Goal: Transaction & Acquisition: Purchase product/service

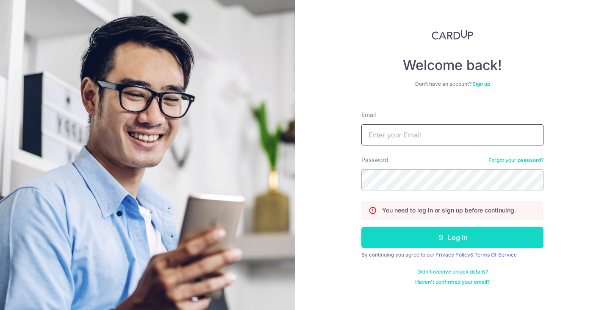
type input "[EMAIL_ADDRESS][DOMAIN_NAME]"
click at [425, 238] on button "Log in" at bounding box center [452, 237] width 182 height 21
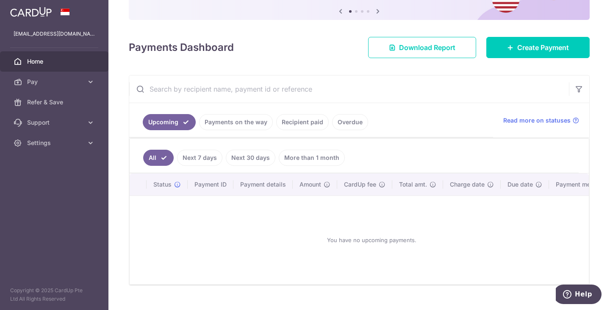
scroll to position [66, 0]
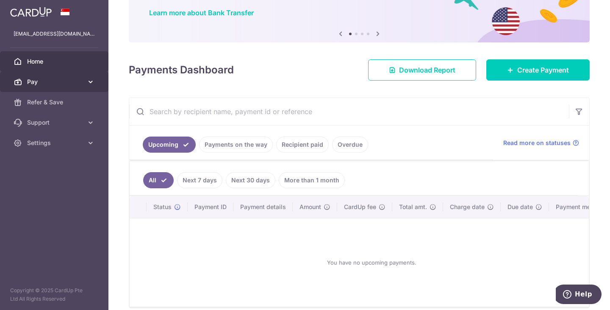
click at [28, 78] on span "Pay" at bounding box center [55, 82] width 56 height 8
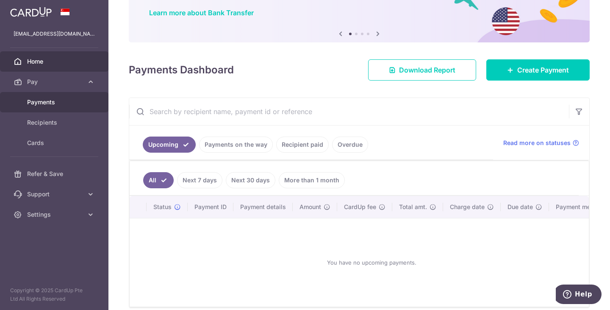
click at [40, 101] on span "Payments" at bounding box center [55, 102] width 56 height 8
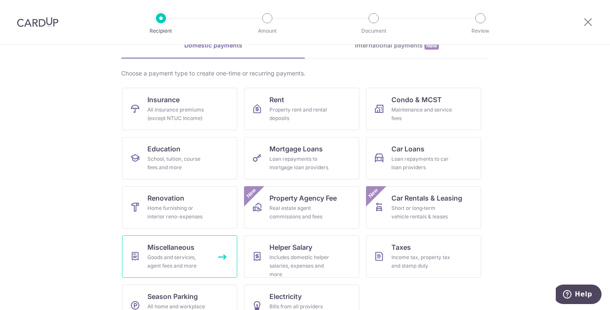
scroll to position [69, 0]
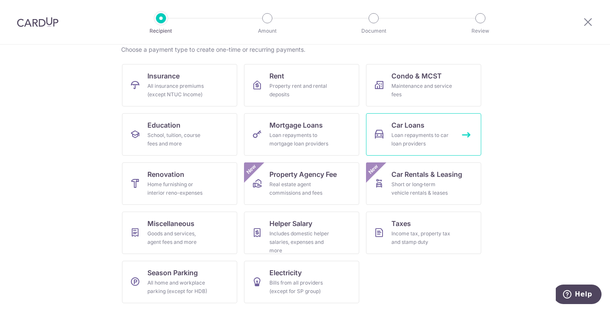
click at [406, 133] on div "Loan repayments to car loan providers" at bounding box center [422, 139] width 61 height 17
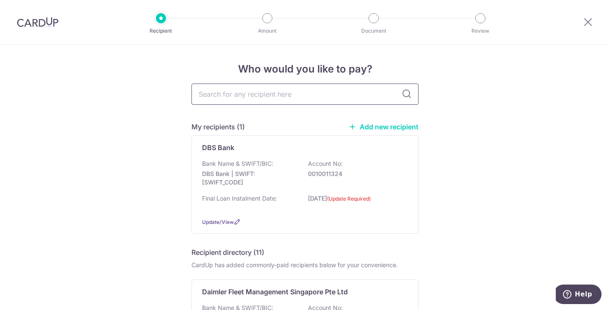
click at [263, 101] on input "text" at bounding box center [305, 93] width 227 height 21
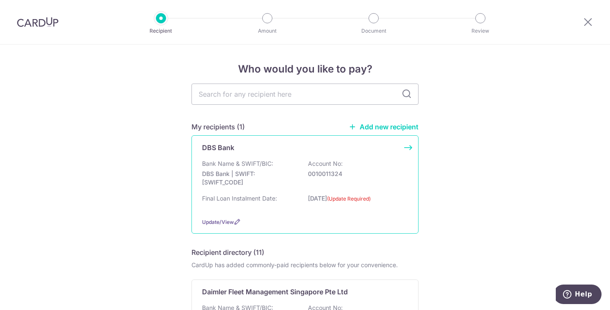
click at [247, 174] on p "DBS Bank | SWIFT: DBSSSGSGXXX" at bounding box center [249, 178] width 95 height 17
click at [286, 197] on div "Final Loan Instalment Date: 05/09/2025 (Update Required)" at bounding box center [305, 202] width 206 height 17
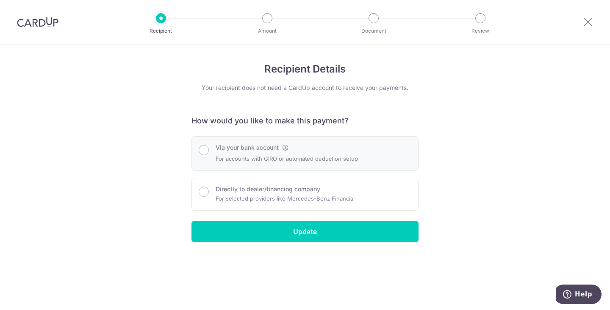
click at [241, 165] on div "Via your bank account For accounts with GIRO or automated deduction setup" at bounding box center [305, 153] width 227 height 35
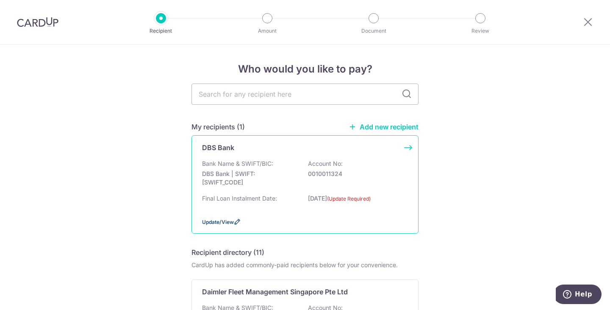
click at [218, 222] on span "Update/View" at bounding box center [218, 222] width 32 height 6
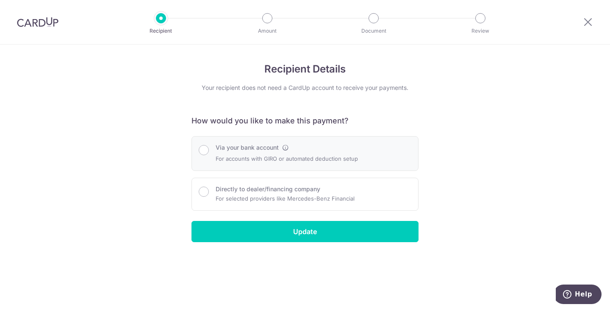
click at [223, 156] on p "For accounts with GIRO or automated deduction setup" at bounding box center [287, 158] width 142 height 10
click at [205, 150] on input "Via your bank account" at bounding box center [204, 150] width 10 height 10
radio input "true"
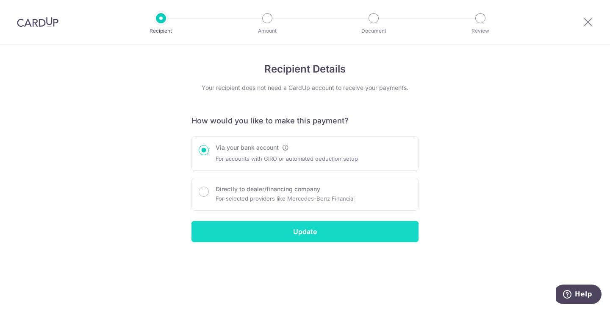
click at [226, 233] on input "Update" at bounding box center [305, 231] width 227 height 21
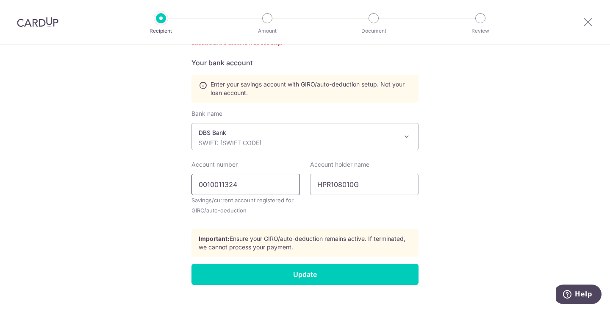
scroll to position [375, 0]
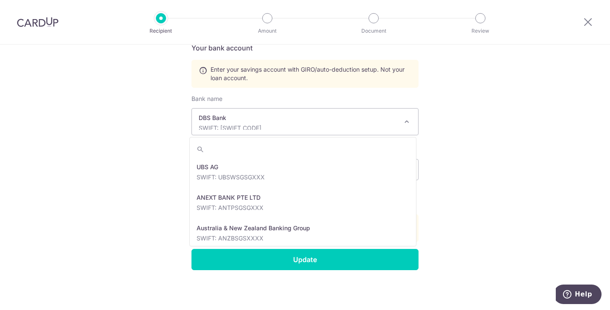
click at [274, 130] on span "DBS Bank SWIFT: [SWIFT_CODE]" at bounding box center [305, 121] width 226 height 26
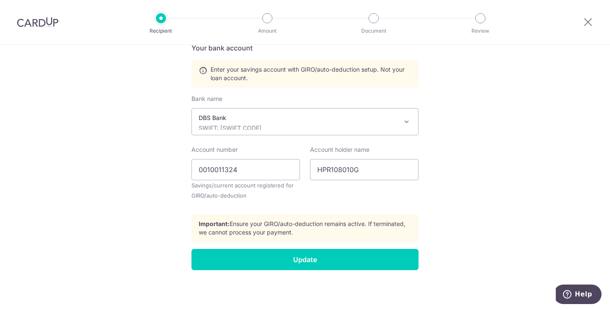
click at [277, 128] on p "SWIFT: [SWIFT_CODE]" at bounding box center [298, 128] width 199 height 8
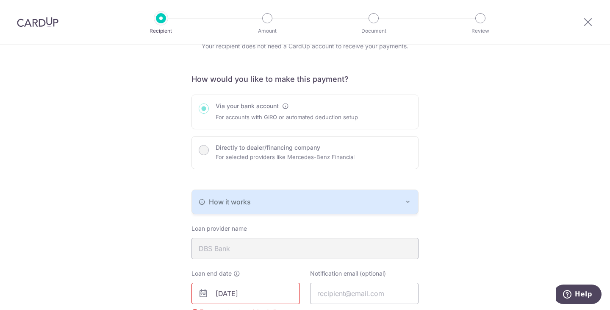
scroll to position [0, 0]
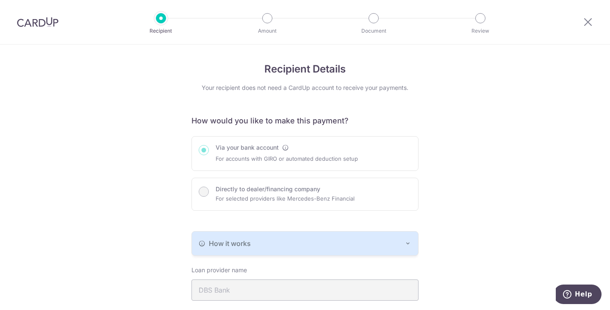
click at [198, 192] on div "Via your bank account For accounts with GIRO or automated deduction setup Direc…" at bounding box center [305, 173] width 227 height 75
click at [205, 192] on div "Via your bank account For accounts with GIRO or automated deduction setup Direc…" at bounding box center [305, 173] width 227 height 75
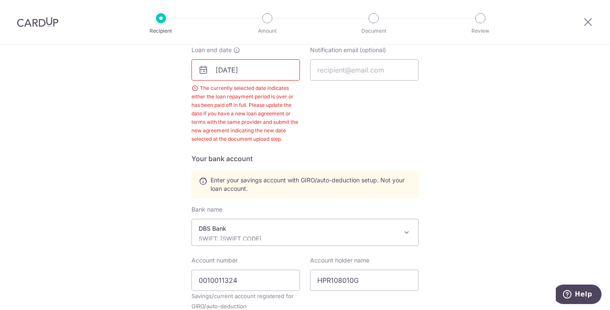
scroll to position [36, 0]
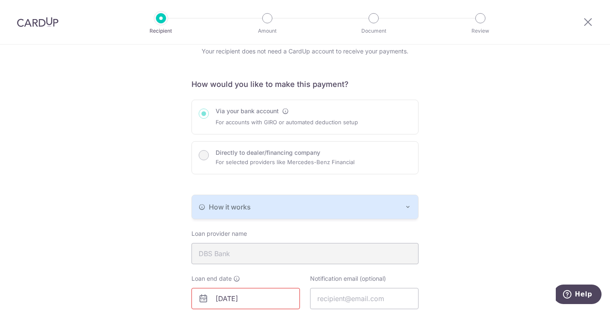
click at [43, 8] on div at bounding box center [37, 22] width 75 height 44
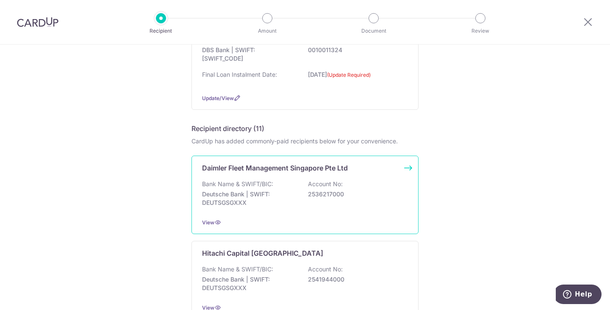
scroll to position [61, 0]
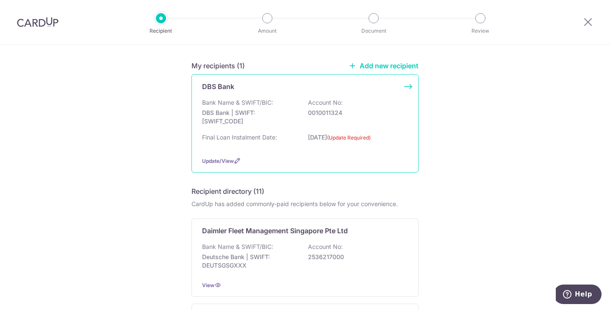
click at [257, 120] on p "DBS Bank | SWIFT: DBSSSGSGXXX" at bounding box center [249, 116] width 95 height 17
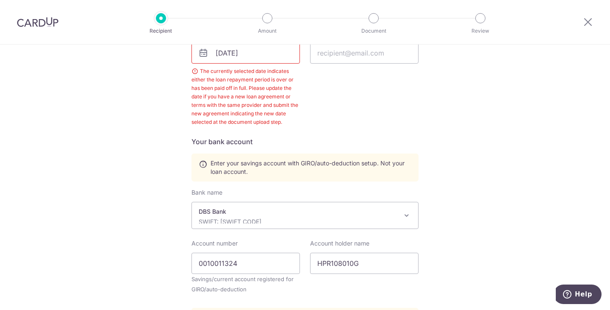
scroll to position [262, 0]
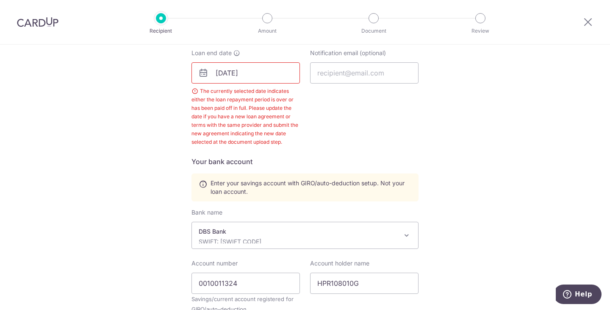
click at [254, 82] on input "05/09/2025" at bounding box center [246, 72] width 108 height 21
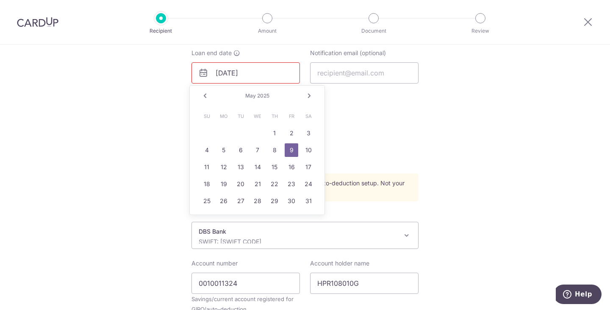
click at [308, 96] on link "Next" at bounding box center [309, 96] width 10 height 10
click at [208, 150] on link "5" at bounding box center [207, 150] width 14 height 14
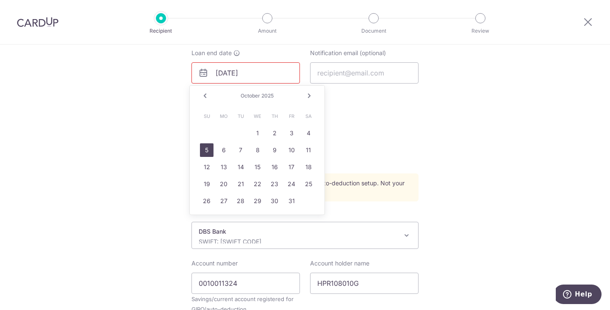
type input "10/05/2025"
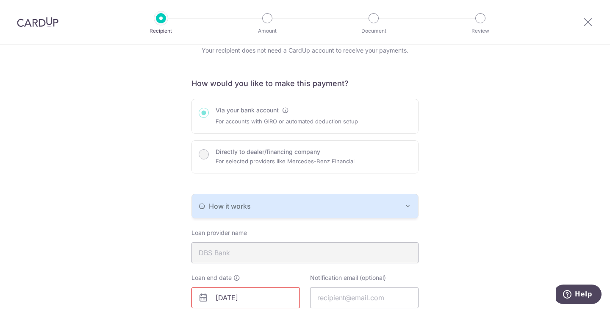
scroll to position [92, 0]
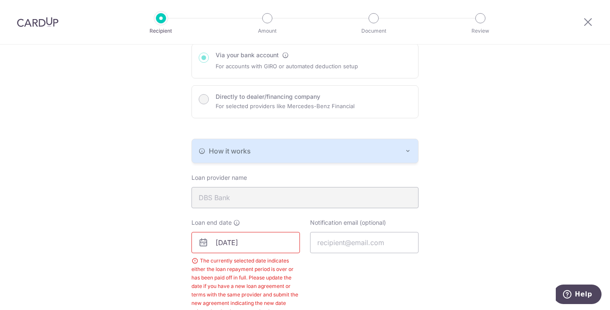
click at [240, 153] on span "How it works" at bounding box center [230, 151] width 42 height 10
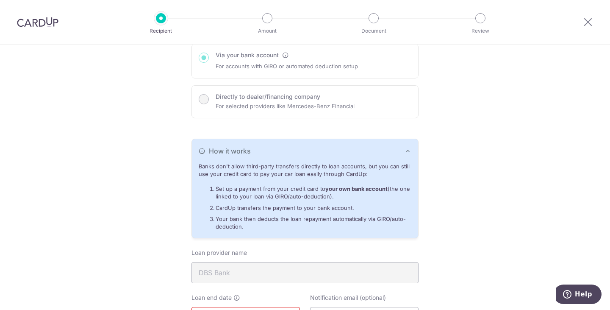
click at [243, 150] on span "How it works" at bounding box center [230, 151] width 42 height 10
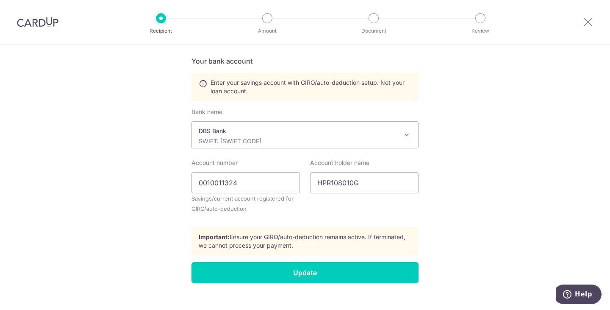
scroll to position [375, 0]
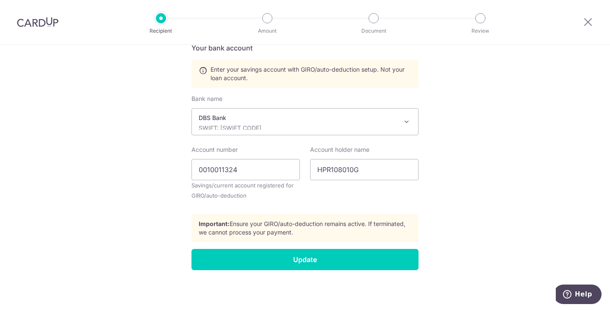
click at [254, 129] on p "SWIFT: DBSSSGSGXXX" at bounding box center [298, 128] width 199 height 8
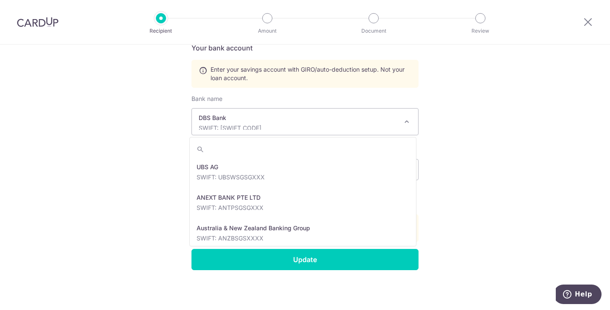
scroll to position [702, 0]
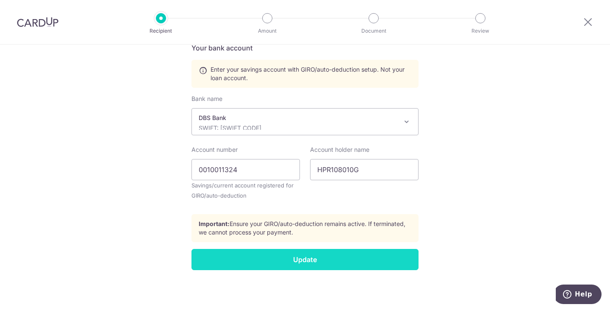
click at [254, 262] on input "Update" at bounding box center [305, 259] width 227 height 21
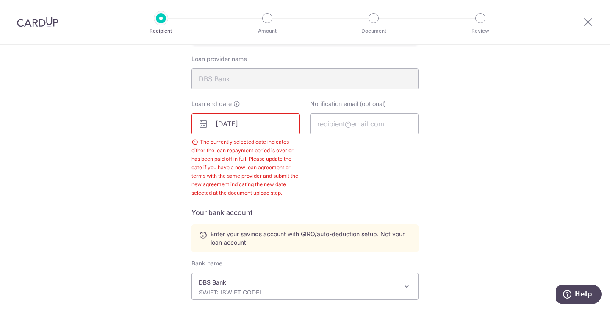
scroll to position [206, 0]
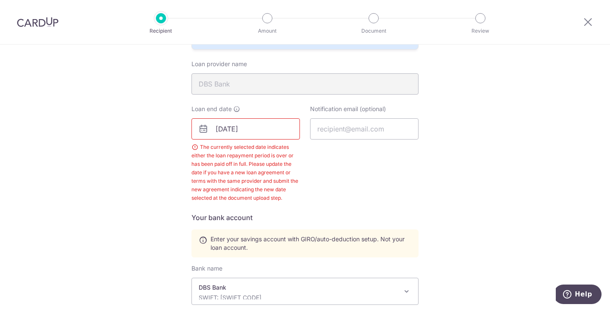
click at [267, 135] on input "[DATE]" at bounding box center [246, 128] width 108 height 21
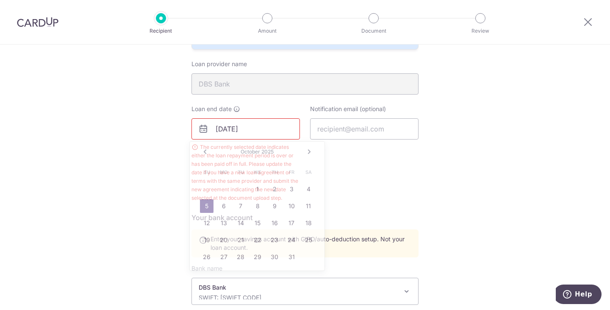
click at [111, 164] on div "Recipient Details Your recipient does not need a CardUp account to receive your…" at bounding box center [305, 159] width 610 height 641
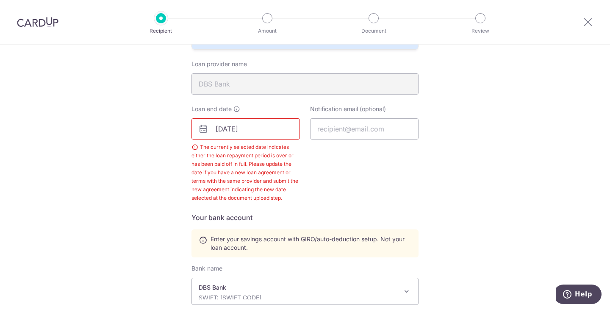
click at [261, 128] on input "[DATE]" at bounding box center [246, 128] width 108 height 21
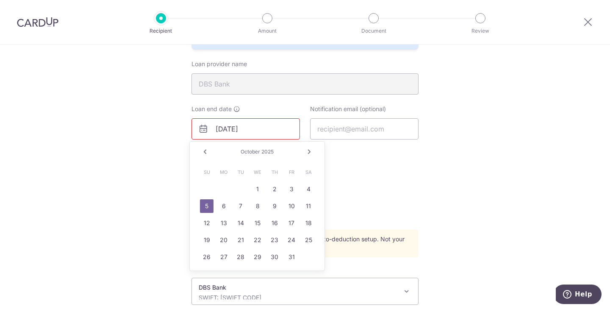
click at [263, 151] on span "2025" at bounding box center [267, 151] width 12 height 6
click at [310, 152] on link "Next" at bounding box center [309, 152] width 10 height 10
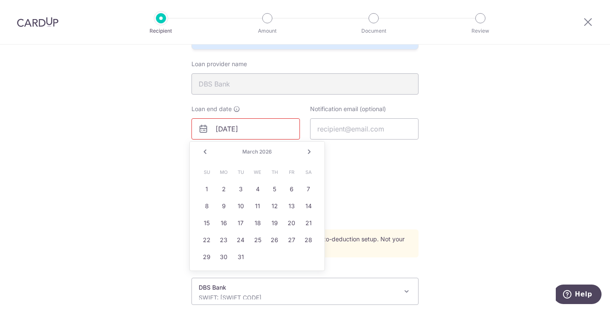
click at [310, 152] on link "Next" at bounding box center [309, 152] width 10 height 10
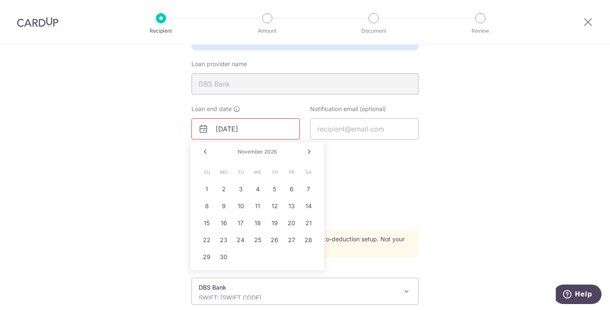
click at [310, 152] on link "Next" at bounding box center [309, 152] width 10 height 10
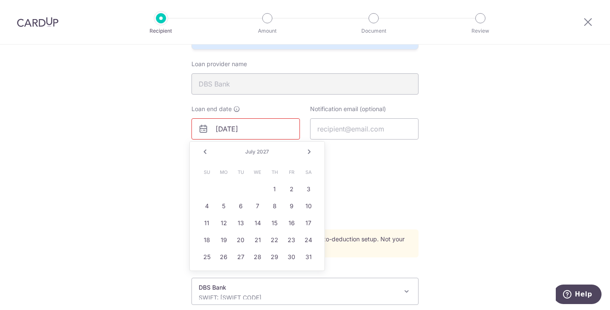
click at [310, 152] on link "Next" at bounding box center [309, 152] width 10 height 10
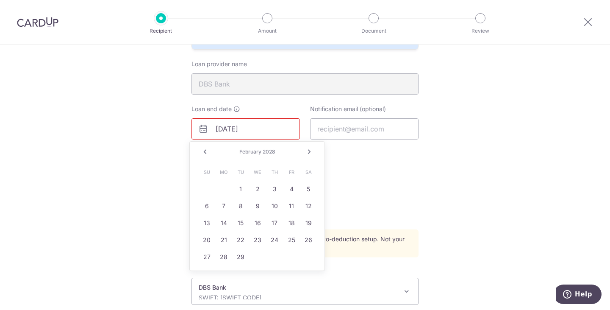
click at [310, 152] on link "Next" at bounding box center [309, 152] width 10 height 10
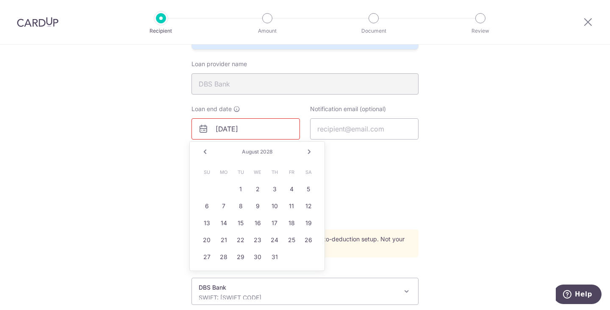
click at [310, 152] on link "Next" at bounding box center [309, 152] width 10 height 10
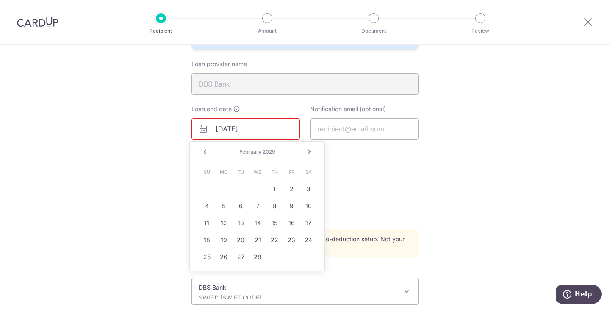
click at [310, 152] on link "Next" at bounding box center [309, 152] width 10 height 10
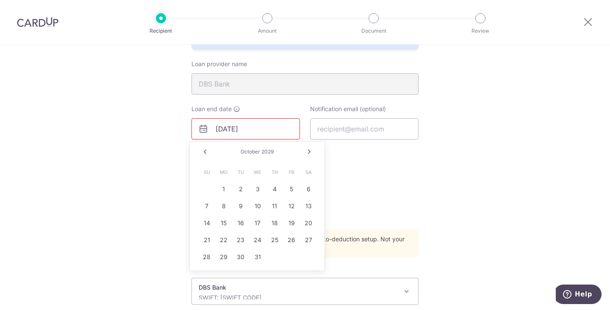
click at [310, 152] on link "Next" at bounding box center [309, 152] width 10 height 10
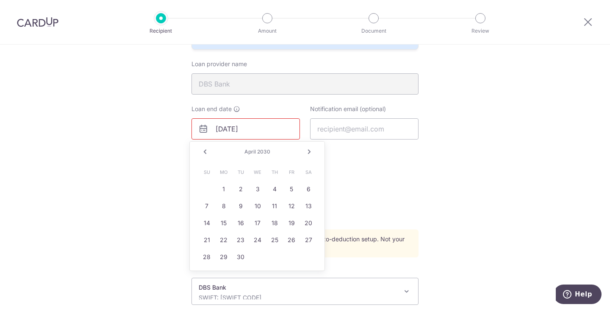
click at [310, 152] on link "Next" at bounding box center [309, 152] width 10 height 10
click at [309, 154] on link "Next" at bounding box center [309, 152] width 10 height 10
click at [272, 208] on link "6" at bounding box center [275, 206] width 14 height 14
type input "[DATE]"
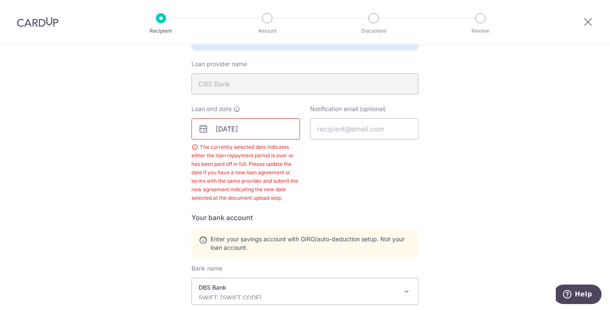
click at [104, 176] on div "Recipient Details Your recipient does not need a CardUp account to receive your…" at bounding box center [305, 159] width 610 height 641
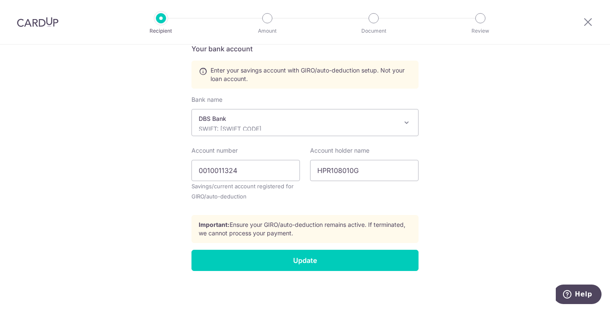
scroll to position [375, 0]
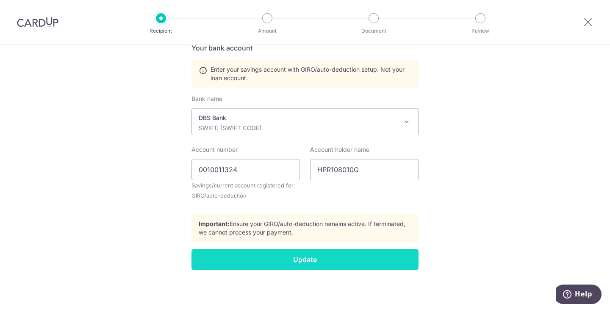
click at [249, 268] on input "Update" at bounding box center [305, 259] width 227 height 21
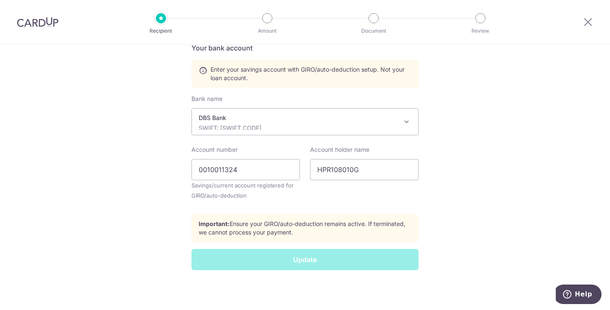
click at [251, 260] on div "Update" at bounding box center [304, 259] width 237 height 21
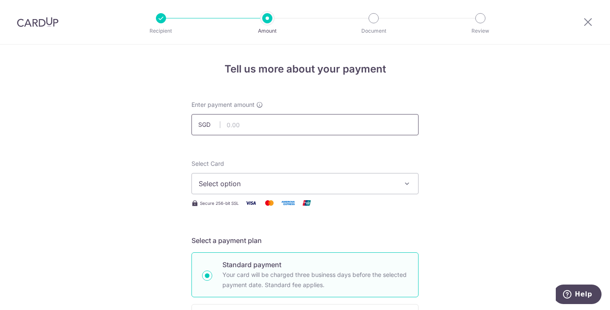
click at [236, 119] on input "text" at bounding box center [305, 124] width 227 height 21
type input "1,057.00"
click at [220, 185] on span "Select option" at bounding box center [297, 183] width 197 height 10
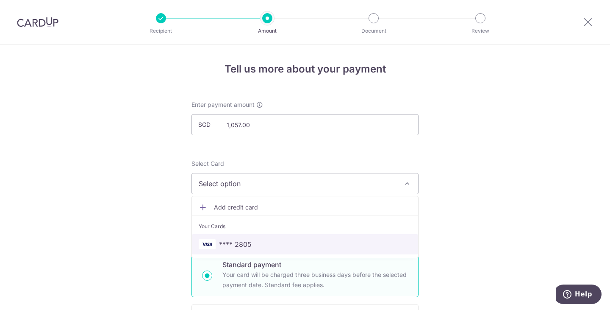
click at [235, 235] on link "**** 2805" at bounding box center [305, 244] width 226 height 20
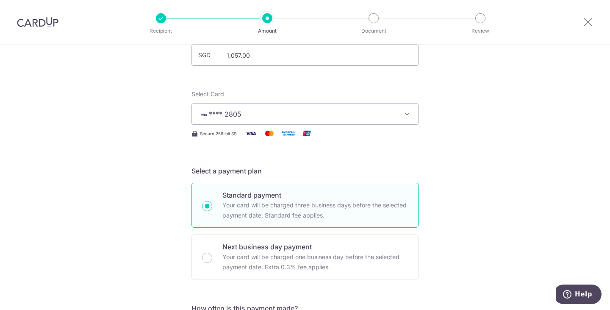
scroll to position [212, 0]
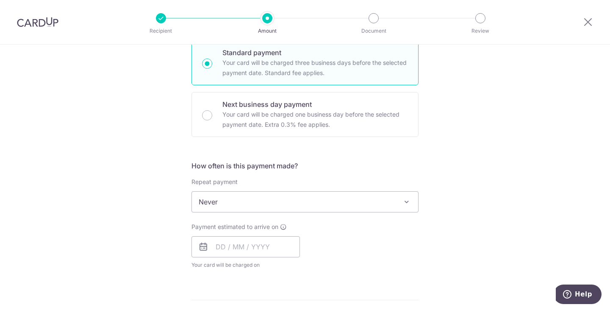
click at [226, 199] on span "Never" at bounding box center [305, 202] width 226 height 20
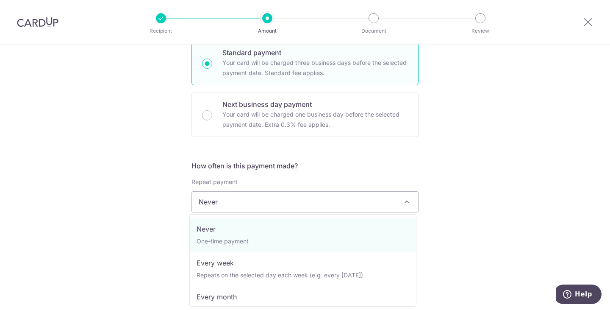
click at [153, 205] on div "Tell us more about your payment Enter payment amount SGD 1,057.00 1057.00 Selec…" at bounding box center [305, 216] width 610 height 767
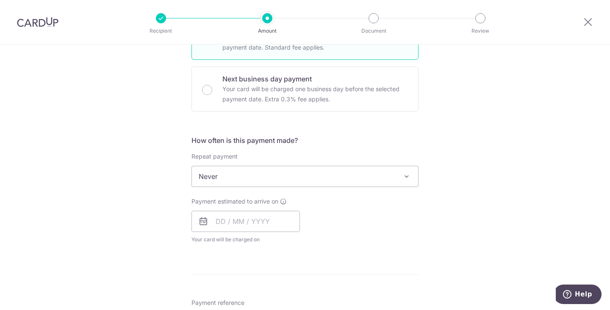
scroll to position [297, 0]
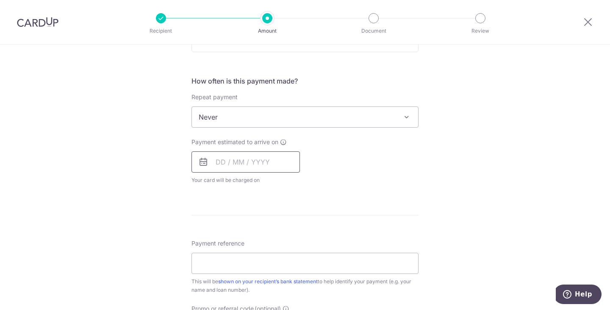
click at [243, 166] on input "text" at bounding box center [246, 161] width 108 height 21
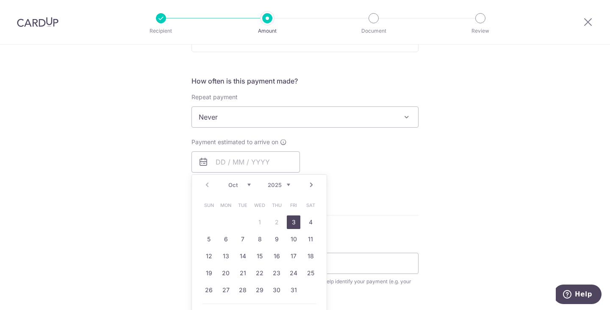
click at [158, 181] on div "Tell us more about your payment Enter payment amount SGD 1,057.00 1057.00 Selec…" at bounding box center [305, 131] width 610 height 767
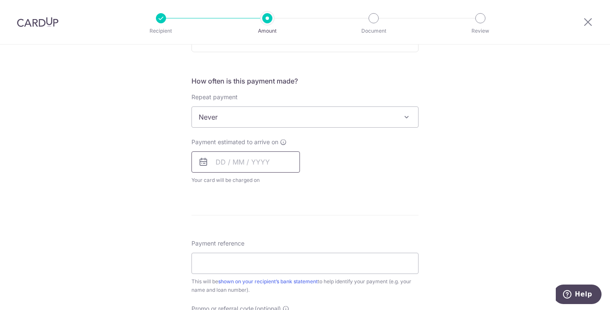
click at [224, 166] on input "text" at bounding box center [246, 161] width 108 height 21
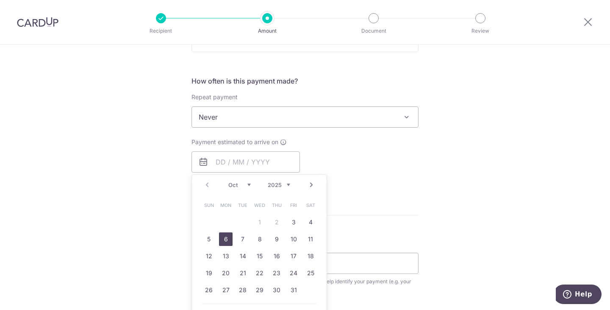
click at [219, 240] on link "6" at bounding box center [226, 239] width 14 height 14
type input "[DATE]"
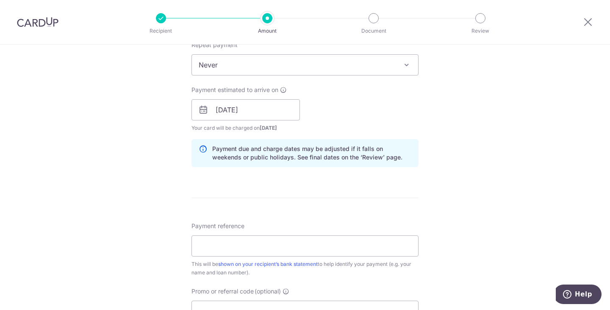
scroll to position [381, 0]
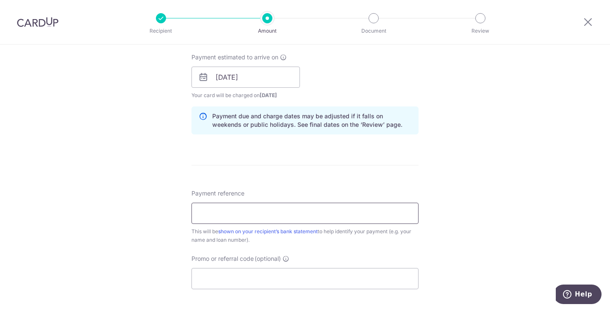
click at [210, 214] on input "Payment reference" at bounding box center [305, 213] width 227 height 21
type input "HPR108010G SNK7659E"
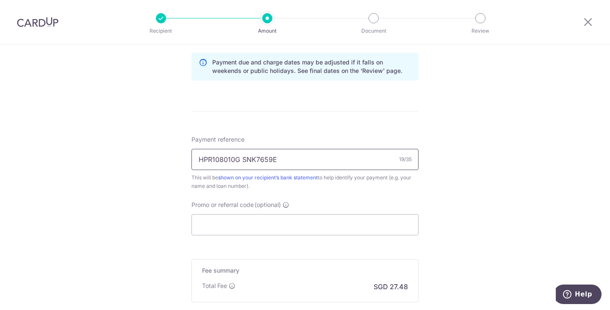
scroll to position [509, 0]
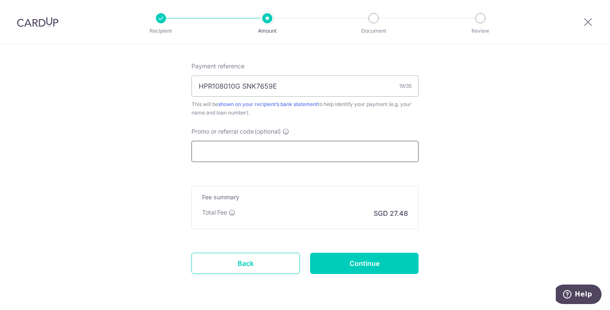
click at [229, 150] on input "Promo or referral code (optional)" at bounding box center [305, 151] width 227 height 21
drag, startPoint x: 150, startPoint y: 166, endPoint x: 191, endPoint y: 189, distance: 46.7
drag, startPoint x: 328, startPoint y: 264, endPoint x: 324, endPoint y: 262, distance: 5.0
click at [329, 264] on input "Continue" at bounding box center [364, 263] width 108 height 21
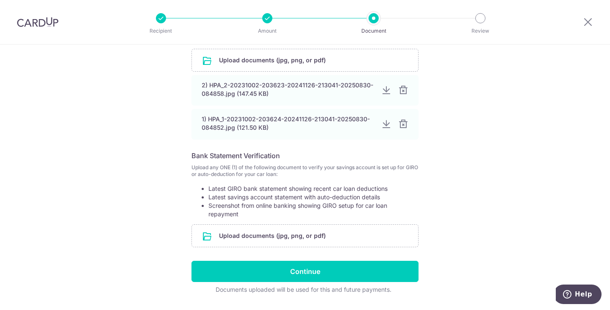
scroll to position [170, 0]
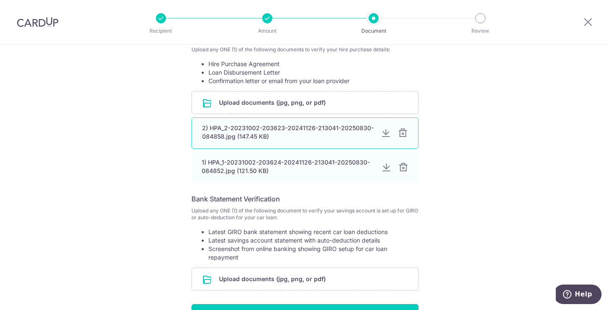
click at [401, 134] on div at bounding box center [403, 133] width 10 height 10
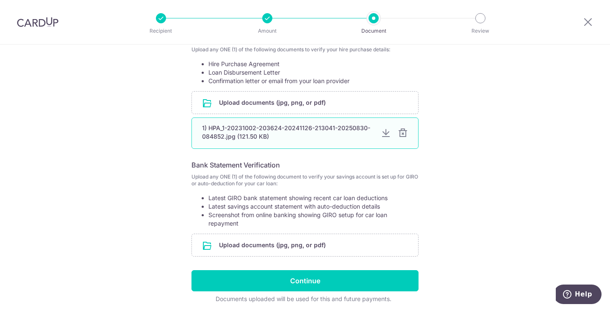
click at [403, 135] on div at bounding box center [403, 133] width 10 height 10
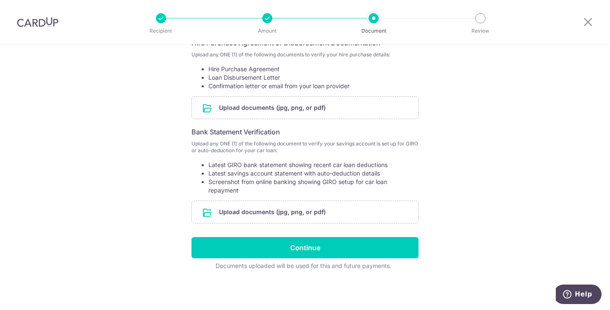
scroll to position [164, 0]
click at [274, 104] on input "file" at bounding box center [305, 108] width 226 height 22
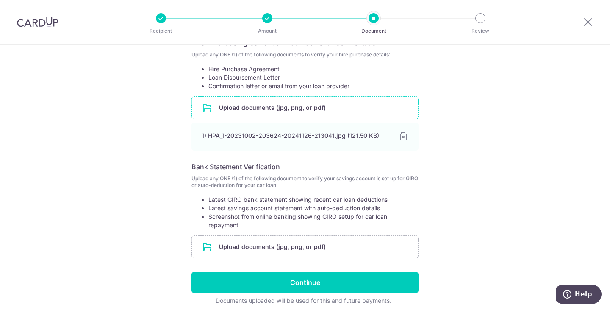
click at [275, 106] on input "file" at bounding box center [305, 108] width 226 height 22
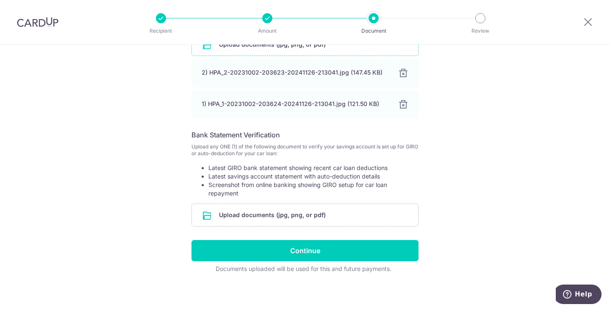
scroll to position [231, 0]
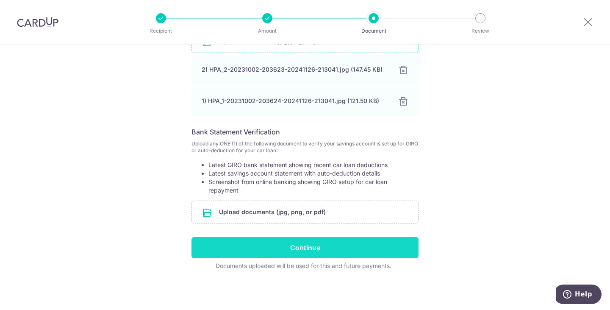
click at [220, 249] on input "Continue" at bounding box center [305, 247] width 227 height 21
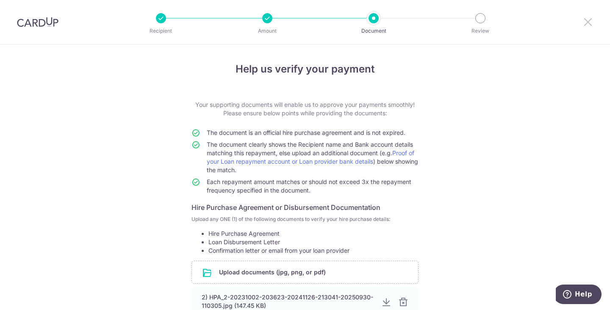
click at [589, 22] on icon at bounding box center [588, 22] width 10 height 11
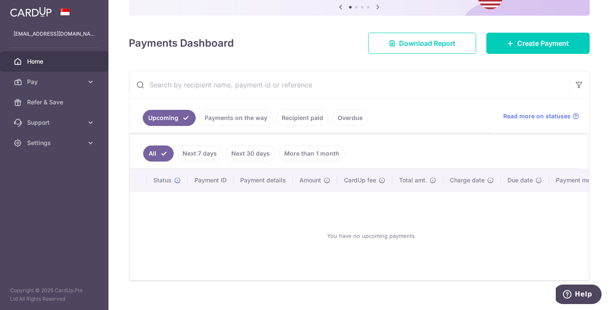
scroll to position [85, 0]
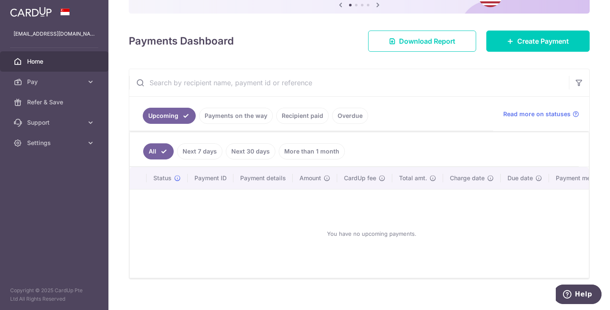
click at [206, 88] on input "text" at bounding box center [349, 82] width 440 height 27
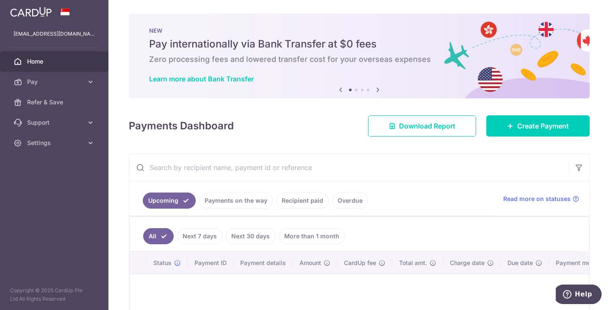
click at [515, 137] on div "× Pause Schedule Pause all future payments in this series Pause just this one p…" at bounding box center [359, 155] width 502 height 310
click at [517, 131] on span "Create Payment" at bounding box center [543, 126] width 52 height 10
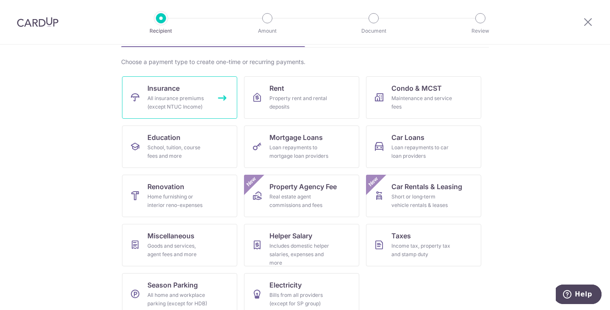
scroll to position [69, 0]
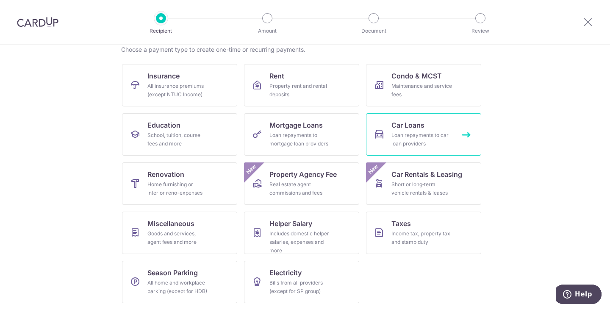
click at [375, 134] on icon at bounding box center [379, 134] width 10 height 10
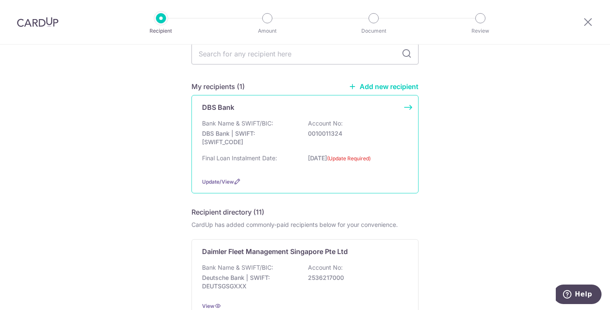
scroll to position [42, 0]
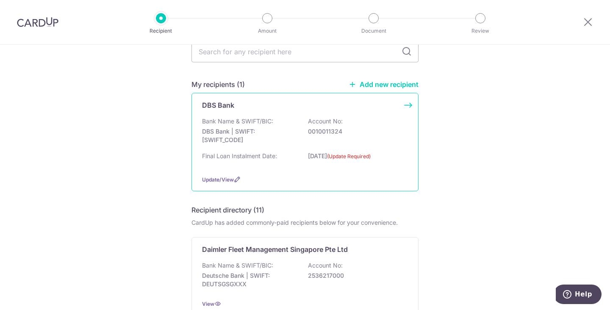
click at [235, 139] on p "DBS Bank | SWIFT: DBSSSGSGXXX" at bounding box center [249, 135] width 95 height 17
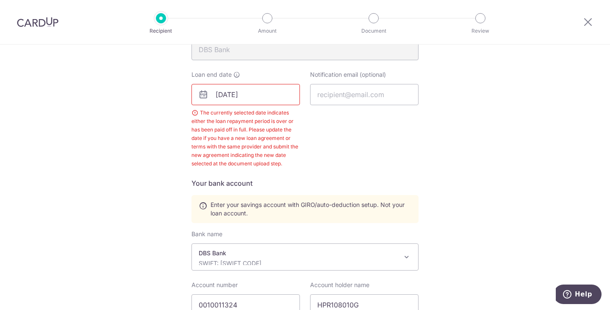
scroll to position [220, 0]
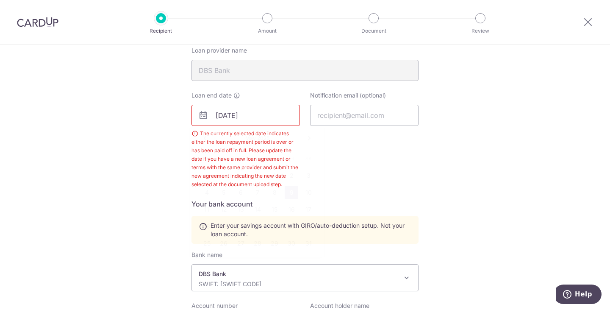
click at [248, 116] on input "[DATE]" at bounding box center [246, 115] width 108 height 21
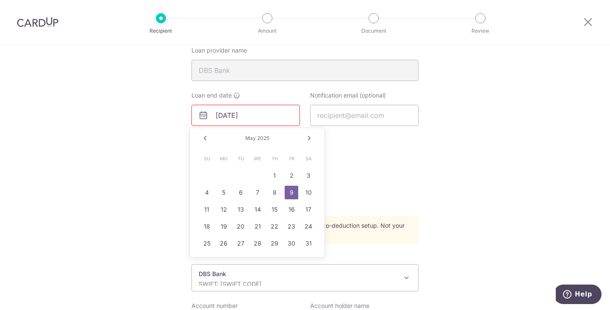
click at [305, 139] on link "Next" at bounding box center [309, 138] width 10 height 10
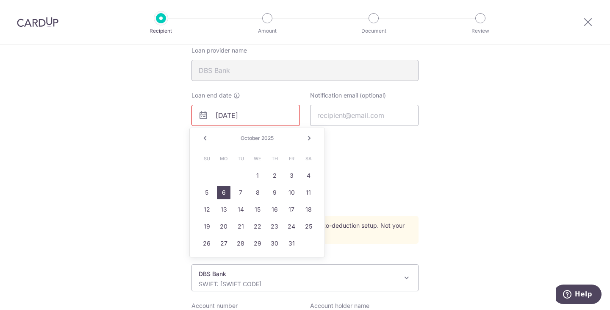
click at [223, 191] on link "6" at bounding box center [224, 193] width 14 height 14
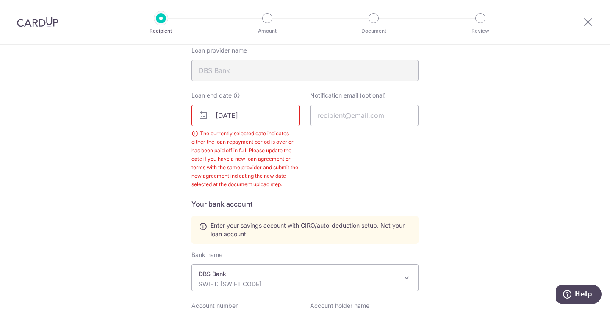
click at [160, 167] on div "Recipient Details Your recipient does not need a CardUp account to receive your…" at bounding box center [305, 145] width 610 height 641
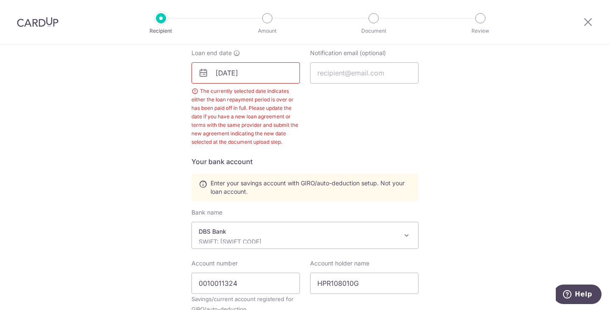
click at [346, 131] on div "Notification email (optional)" at bounding box center [364, 97] width 119 height 97
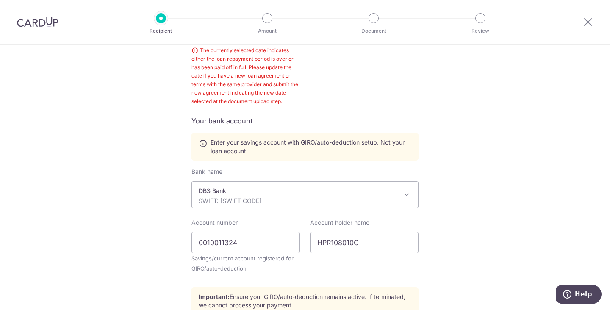
scroll to position [304, 0]
click at [366, 115] on h5 "Your bank account" at bounding box center [305, 119] width 227 height 10
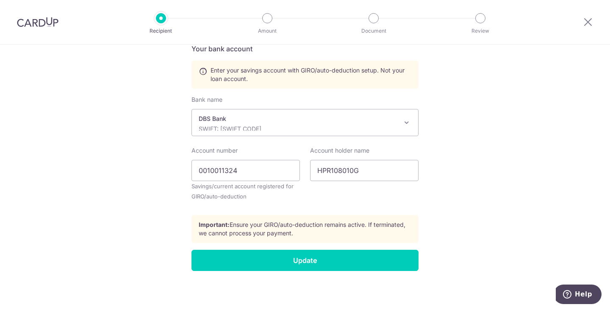
scroll to position [375, 0]
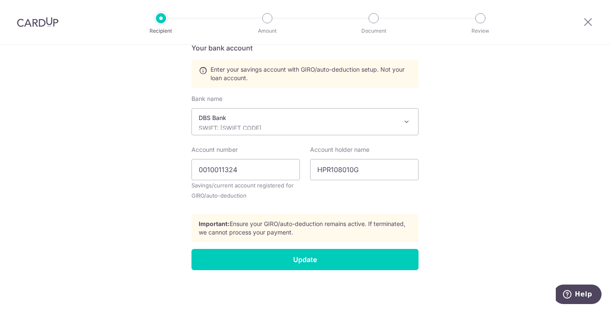
click at [329, 119] on p "DBS Bank" at bounding box center [298, 118] width 199 height 8
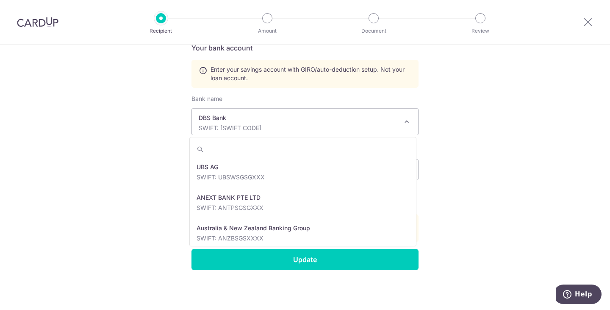
scroll to position [702, 0]
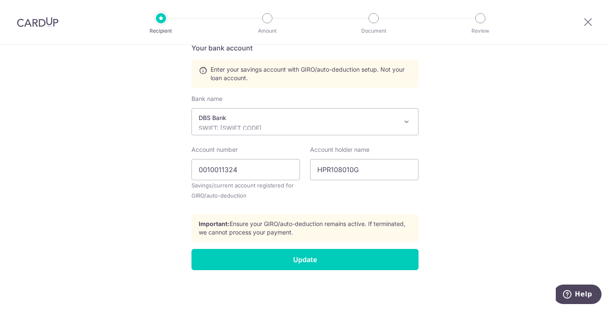
click at [329, 119] on p "DBS Bank" at bounding box center [298, 118] width 199 height 8
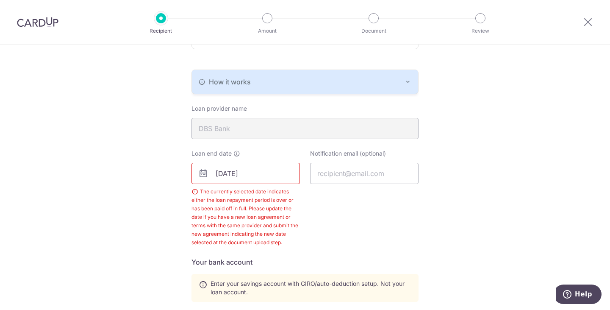
scroll to position [164, 0]
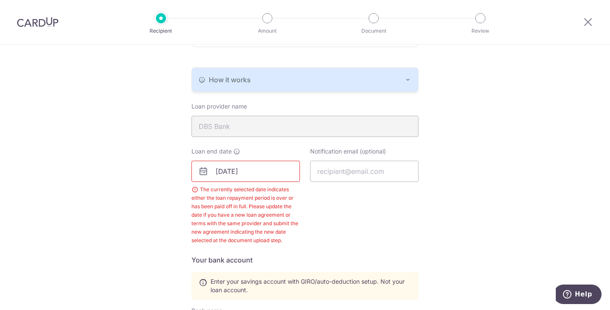
click at [232, 172] on input "[DATE]" at bounding box center [246, 171] width 108 height 21
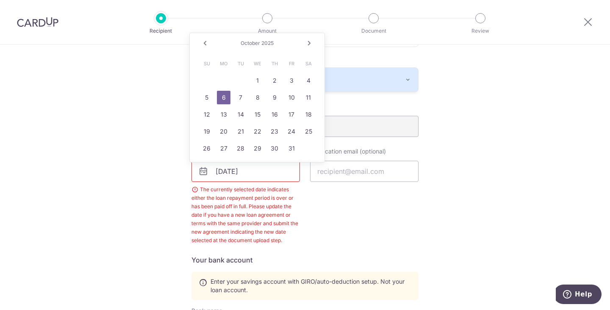
click at [255, 41] on span "October" at bounding box center [250, 43] width 19 height 6
click at [275, 44] on div "[DATE]" at bounding box center [257, 43] width 62 height 7
click at [77, 147] on div "Recipient Details Your recipient does not need a CardUp account to receive your…" at bounding box center [305, 201] width 610 height 641
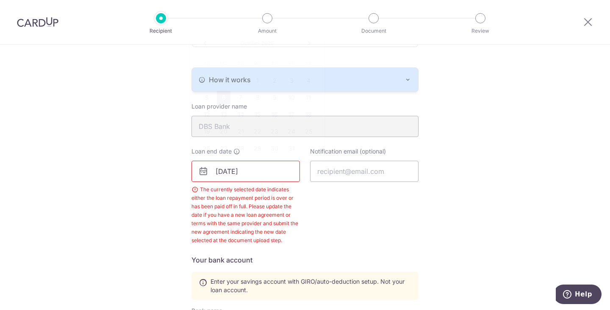
click at [251, 172] on input "[DATE]" at bounding box center [246, 171] width 108 height 21
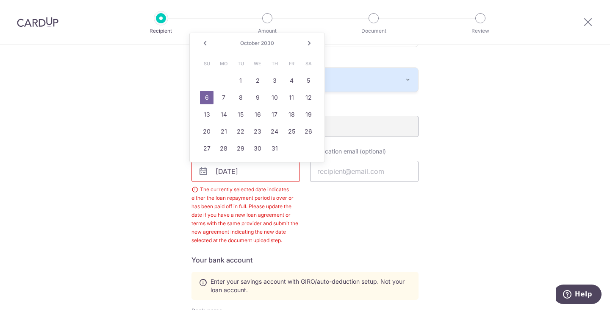
click at [206, 43] on link "Prev" at bounding box center [205, 43] width 10 height 10
click at [207, 44] on link "Prev" at bounding box center [205, 43] width 10 height 10
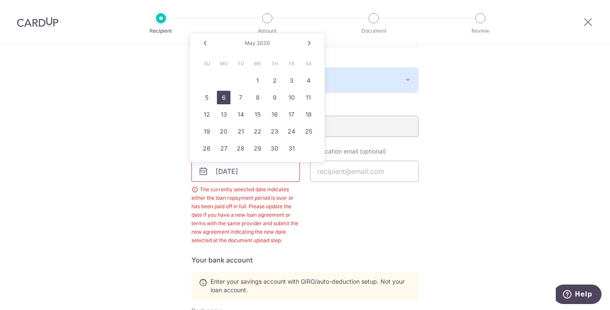
click at [225, 100] on link "6" at bounding box center [224, 98] width 14 height 14
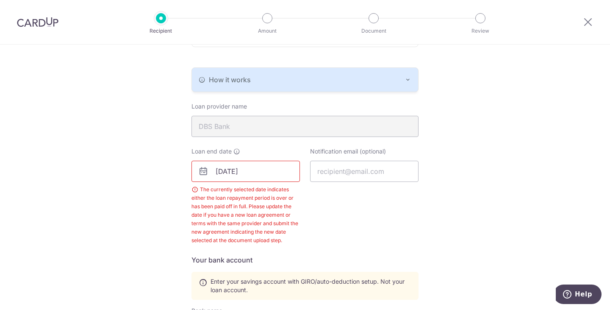
click at [221, 172] on input "[DATE]" at bounding box center [246, 171] width 108 height 21
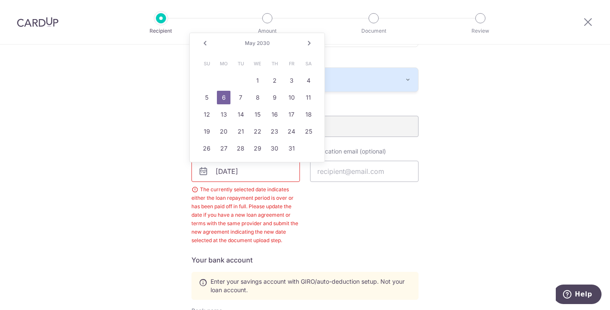
click at [310, 49] on div "Prev Next [DATE]" at bounding box center [257, 43] width 135 height 20
click at [309, 46] on link "Next" at bounding box center [309, 43] width 10 height 10
click at [277, 96] on link "6" at bounding box center [275, 98] width 14 height 14
type input "[DATE]"
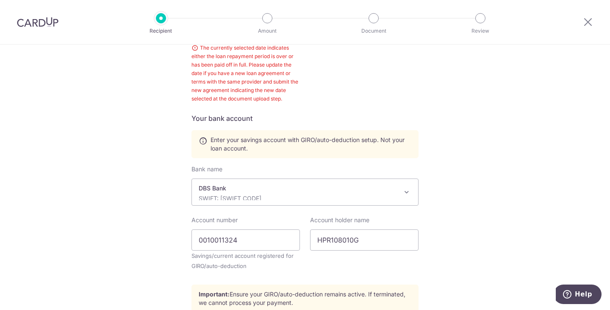
scroll to position [375, 0]
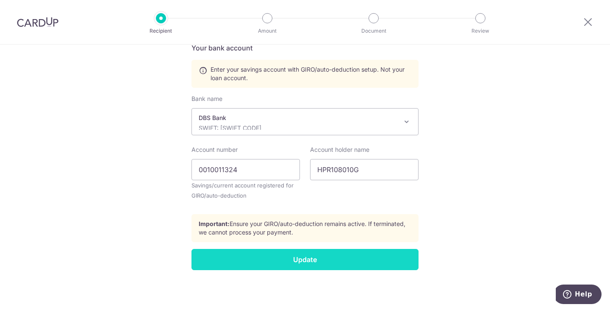
click at [244, 260] on input "Update" at bounding box center [305, 259] width 227 height 21
